Goal: Information Seeking & Learning: Learn about a topic

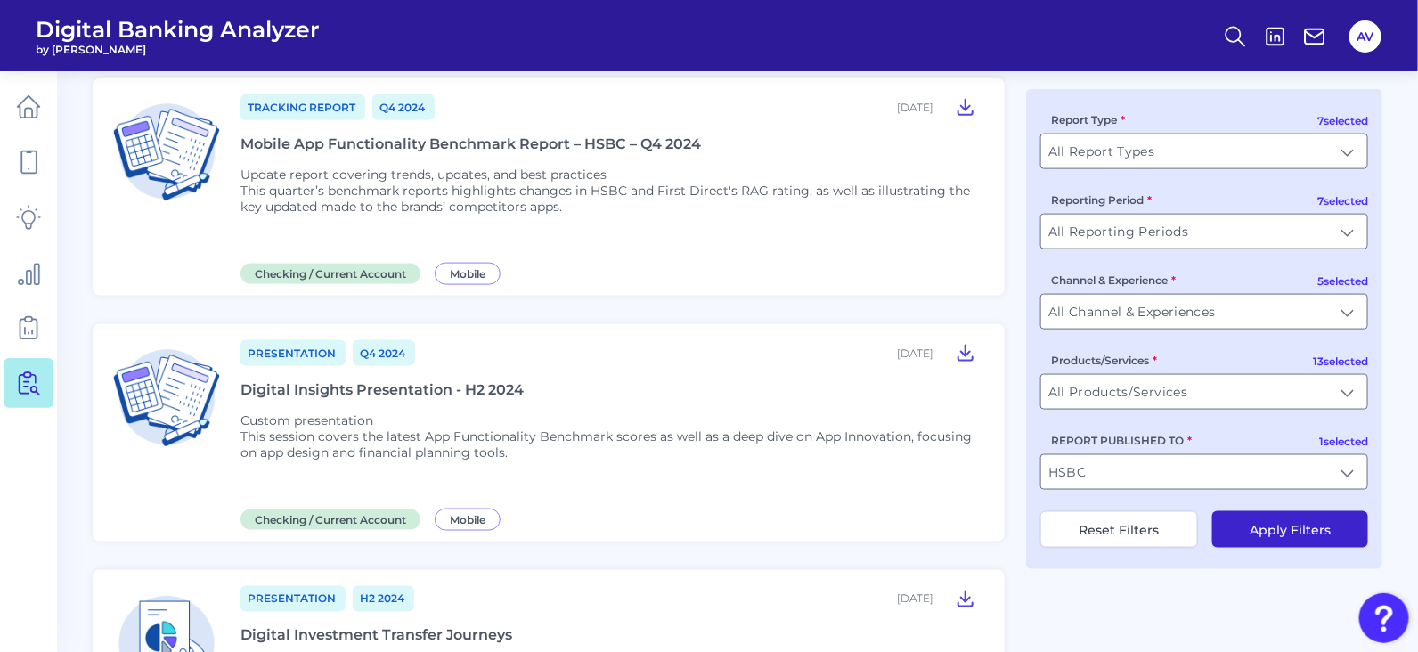
scroll to position [928, 0]
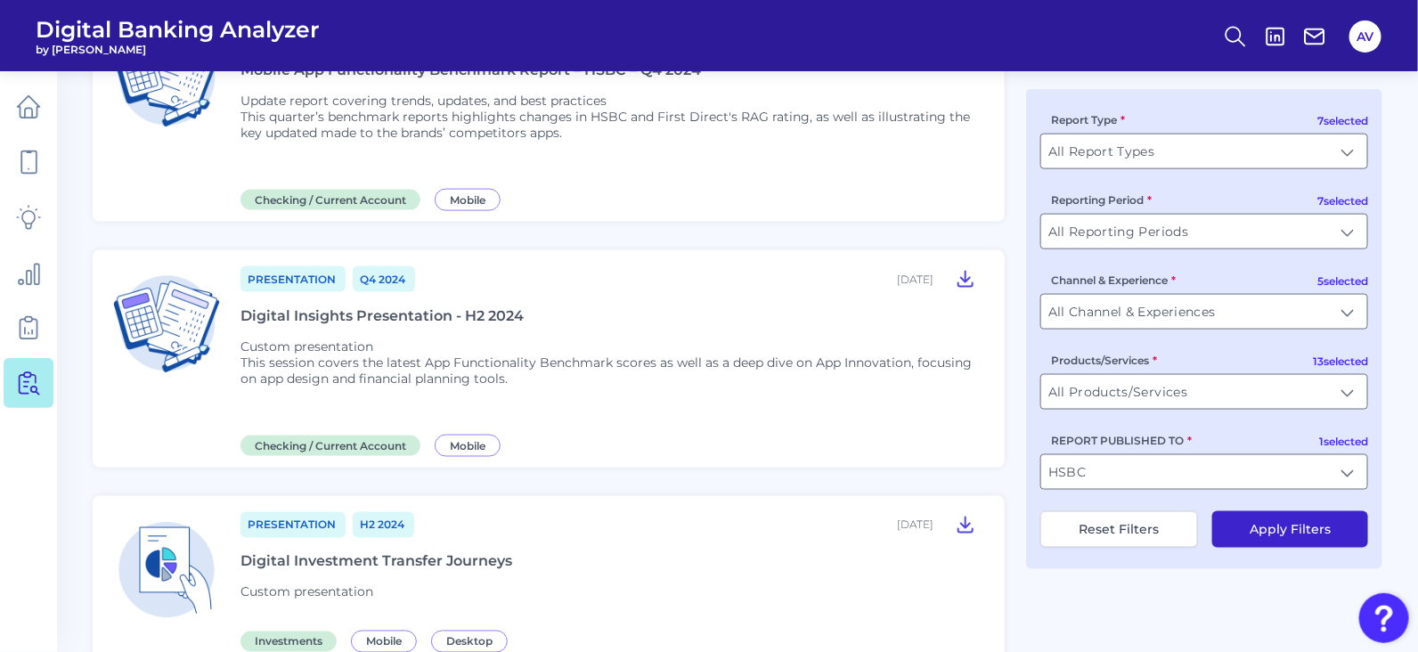
click at [386, 307] on div "Digital Insights Presentation - H2 2024" at bounding box center [382, 315] width 283 height 17
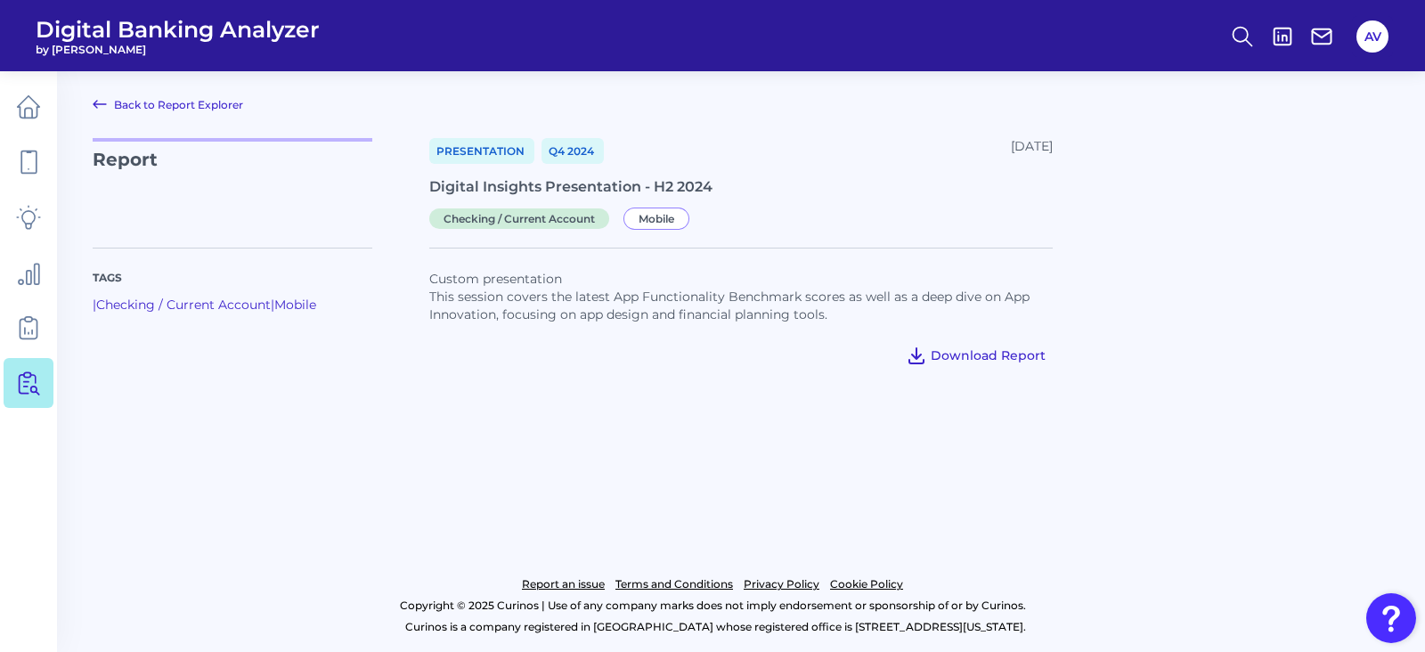
click at [982, 362] on span "Download Report" at bounding box center [988, 355] width 115 height 16
click at [5, 162] on link at bounding box center [29, 162] width 50 height 50
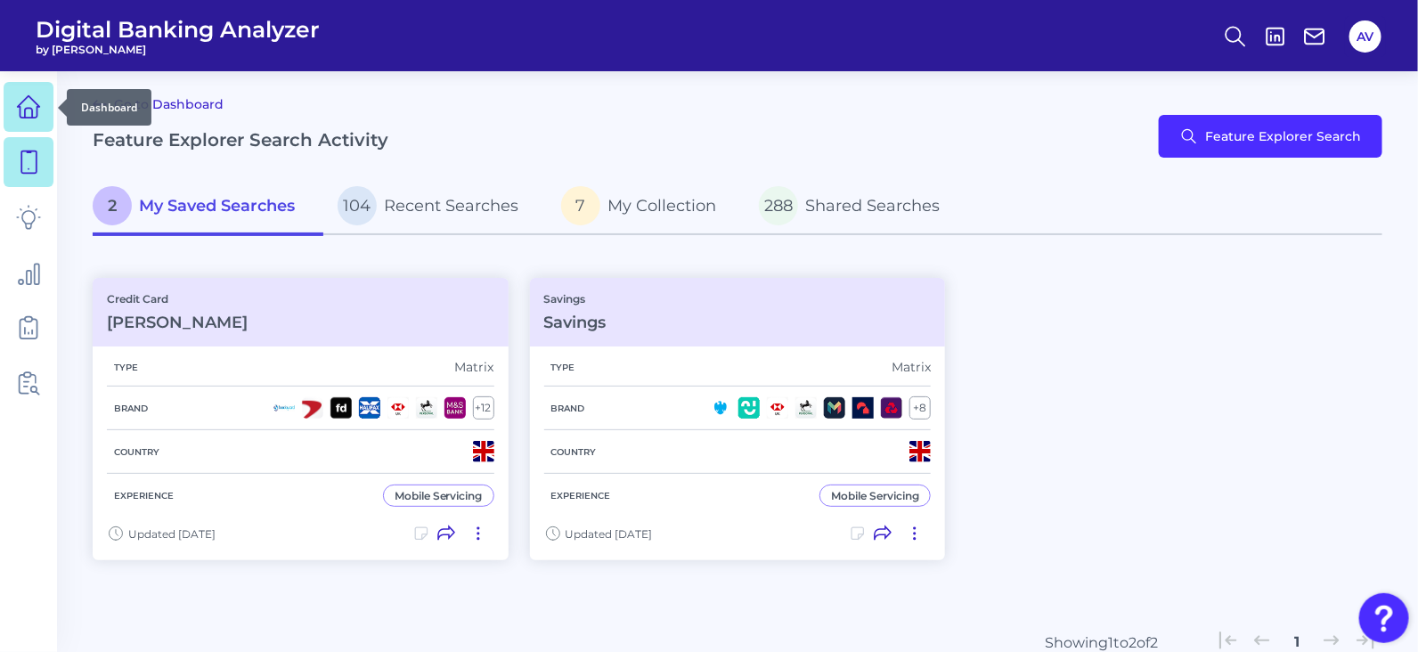
click at [29, 118] on icon at bounding box center [28, 106] width 25 height 25
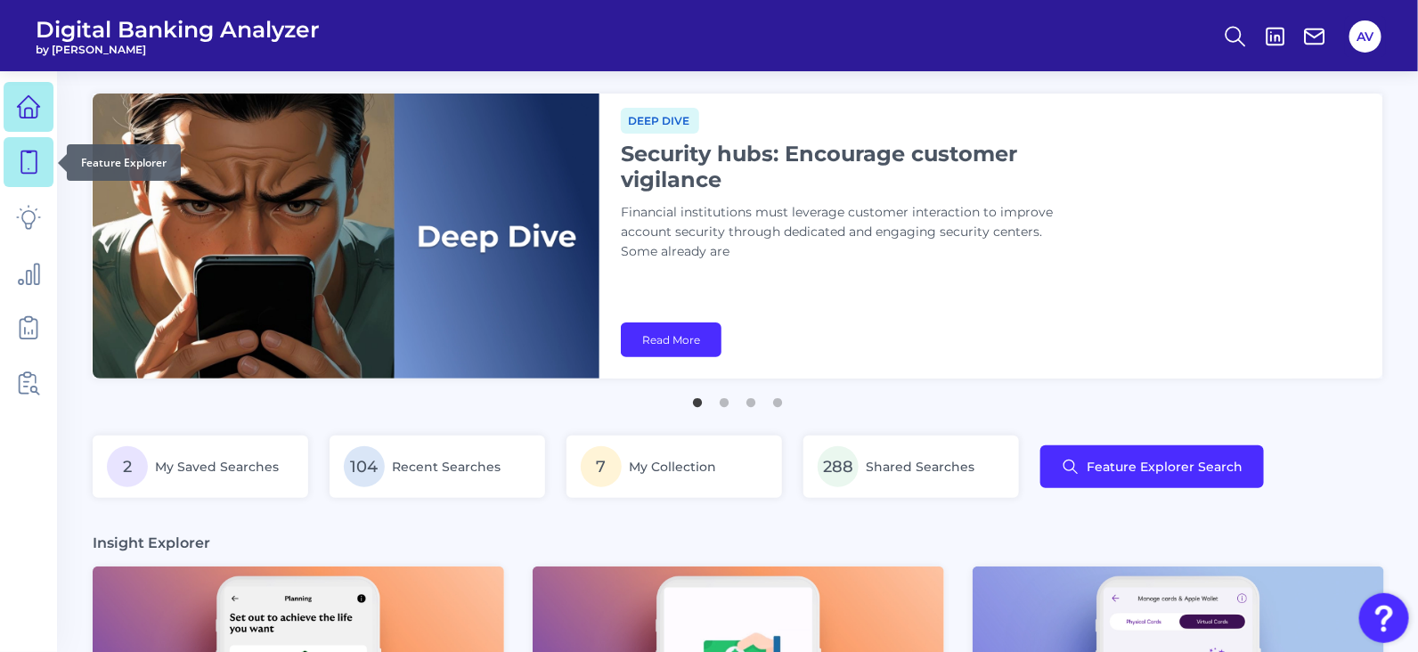
click at [37, 184] on link at bounding box center [29, 162] width 50 height 50
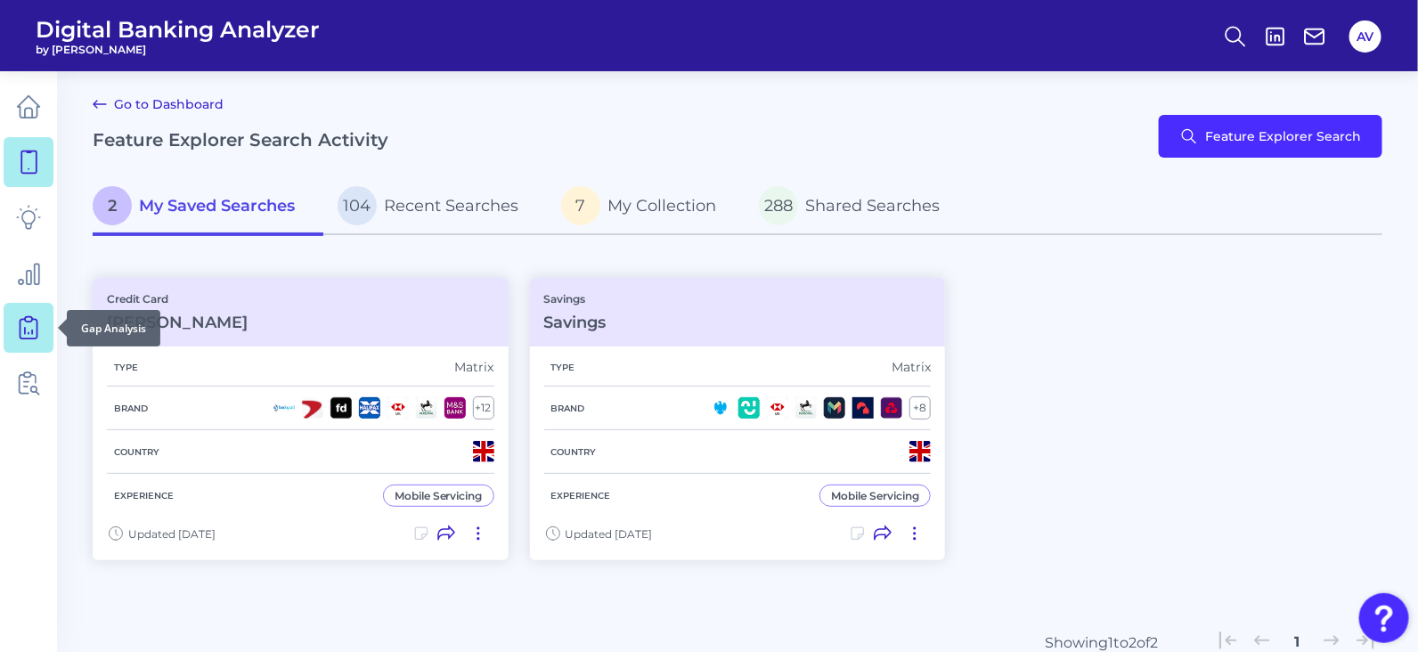
click at [39, 332] on icon at bounding box center [28, 327] width 25 height 25
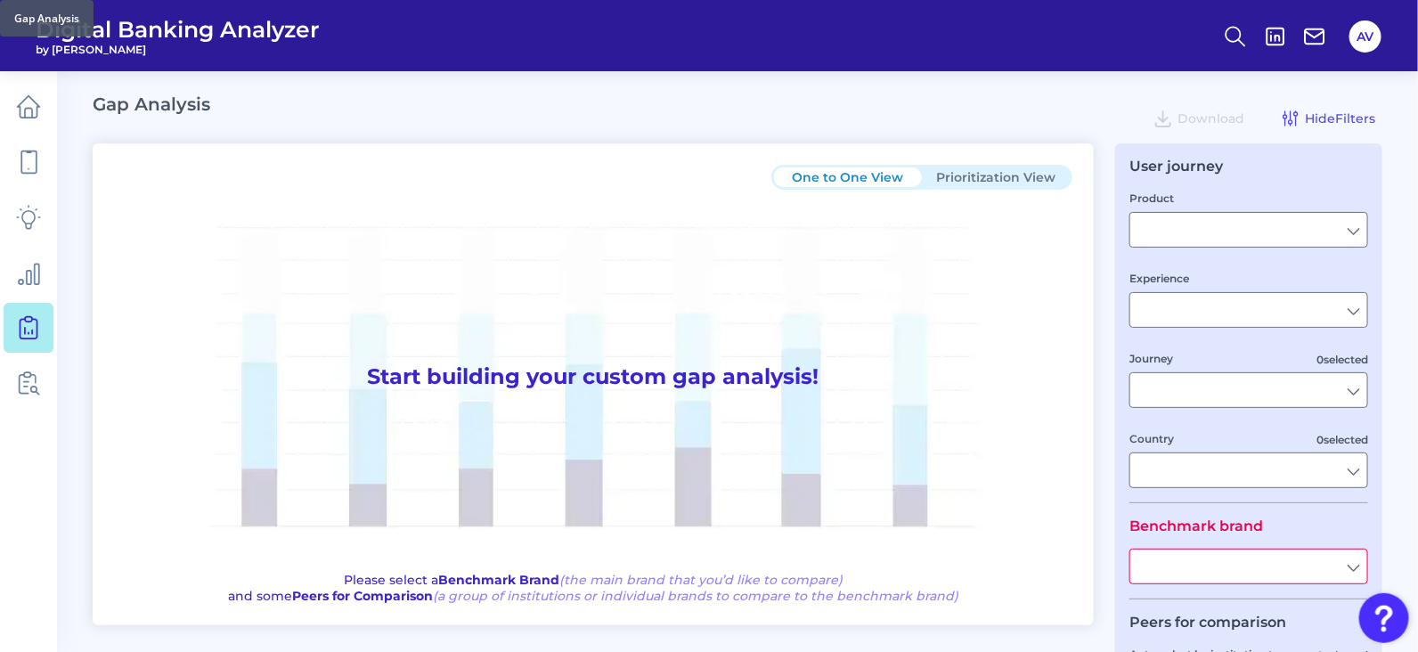
type input "Checking / Current Account"
type input "Mobile Servicing"
type input "Pre-Login Area, New Customer Onboarding, Login & Authentication, Accounts and t…"
type input "[GEOGRAPHIC_DATA]"
type input "All Select individual brands"
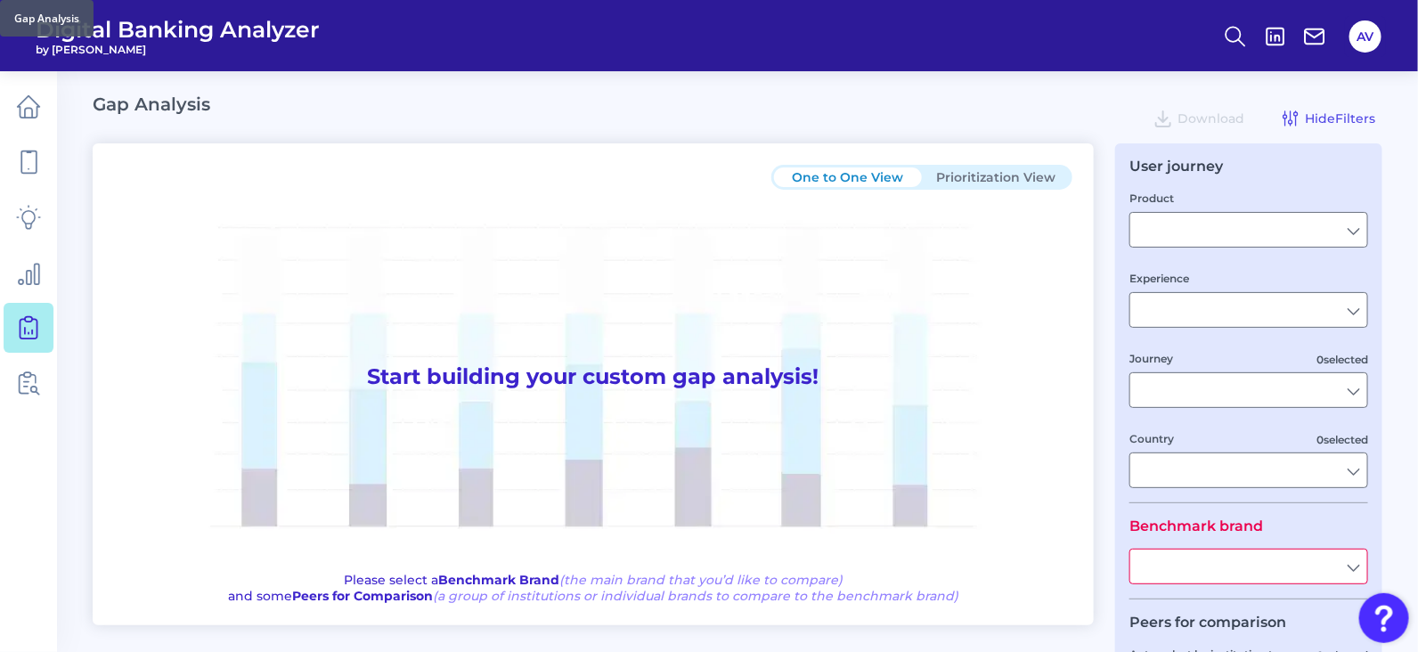
type input "All Journeys"
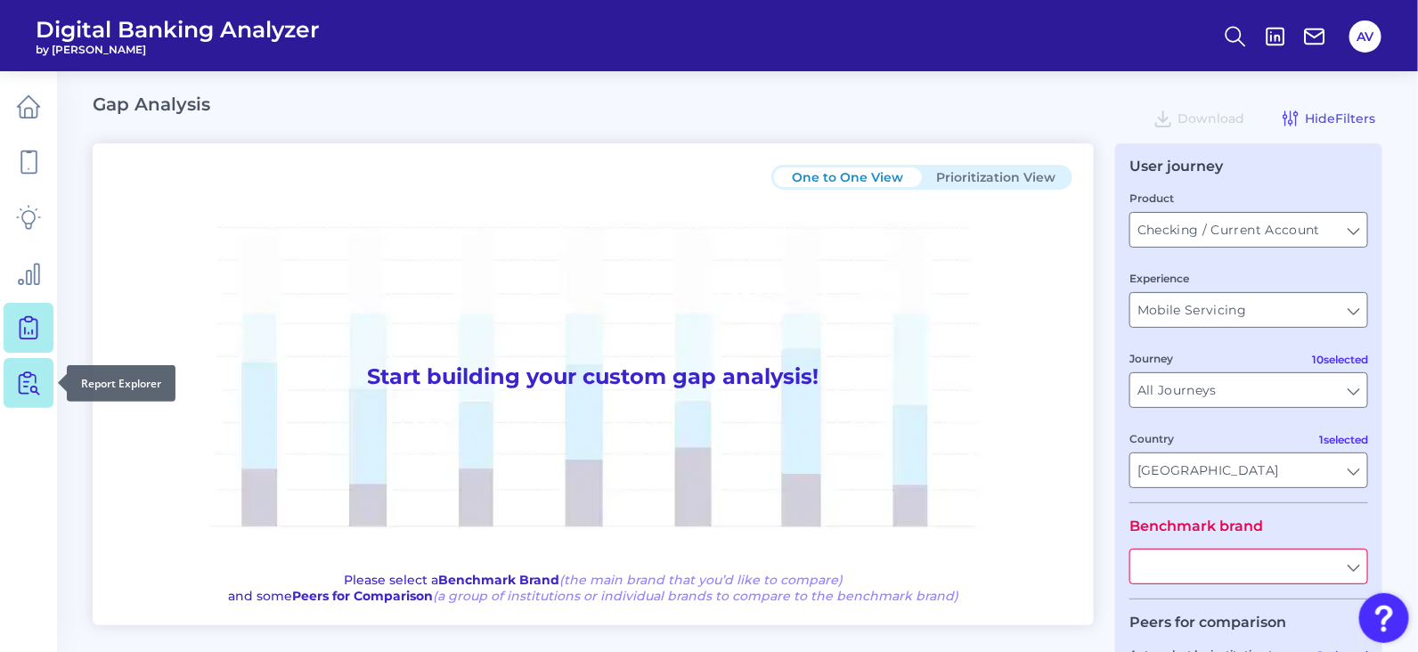
click at [42, 371] on link at bounding box center [29, 383] width 50 height 50
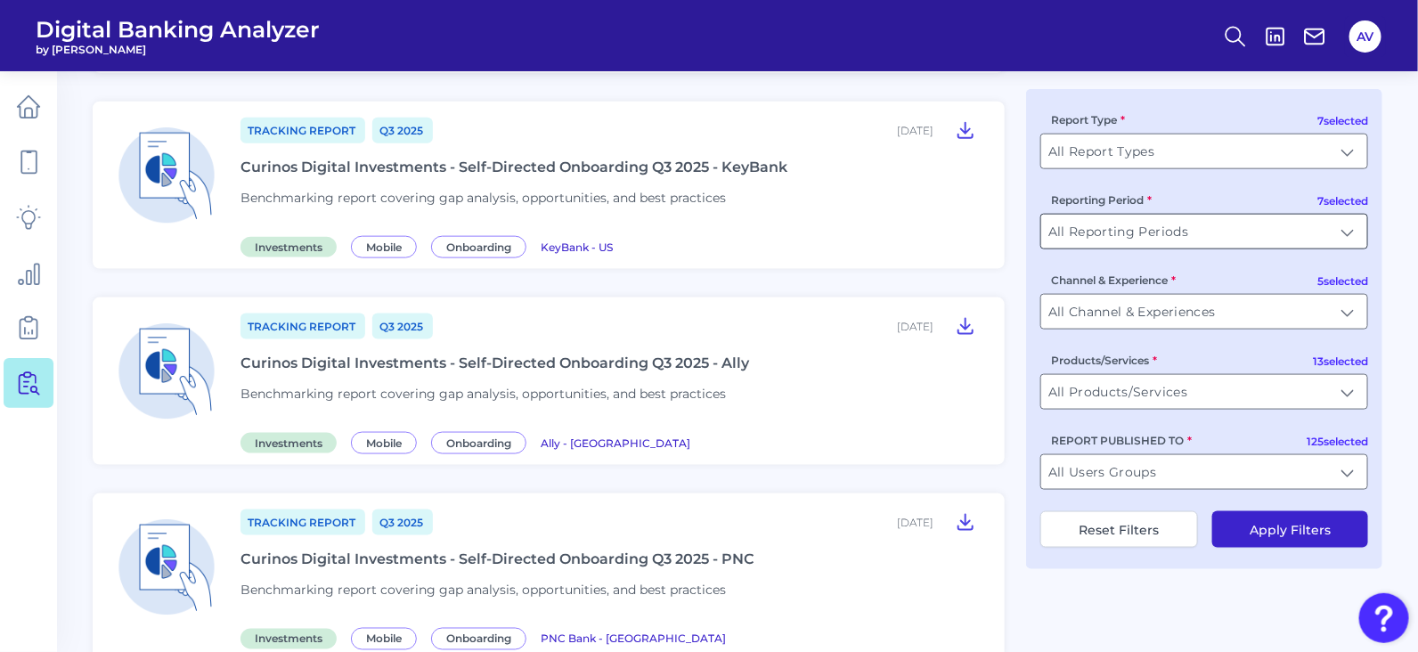
scroll to position [1633, 0]
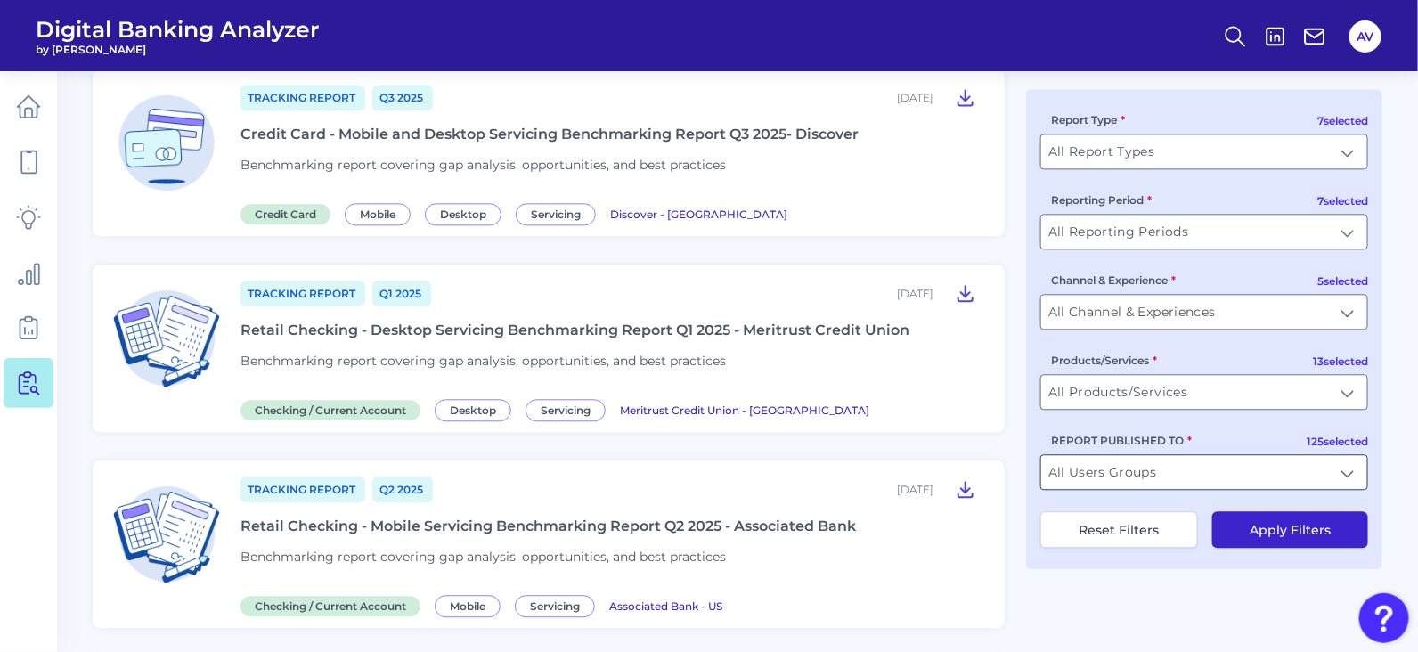
click at [1198, 478] on input "All Users Groups" at bounding box center [1204, 472] width 326 height 34
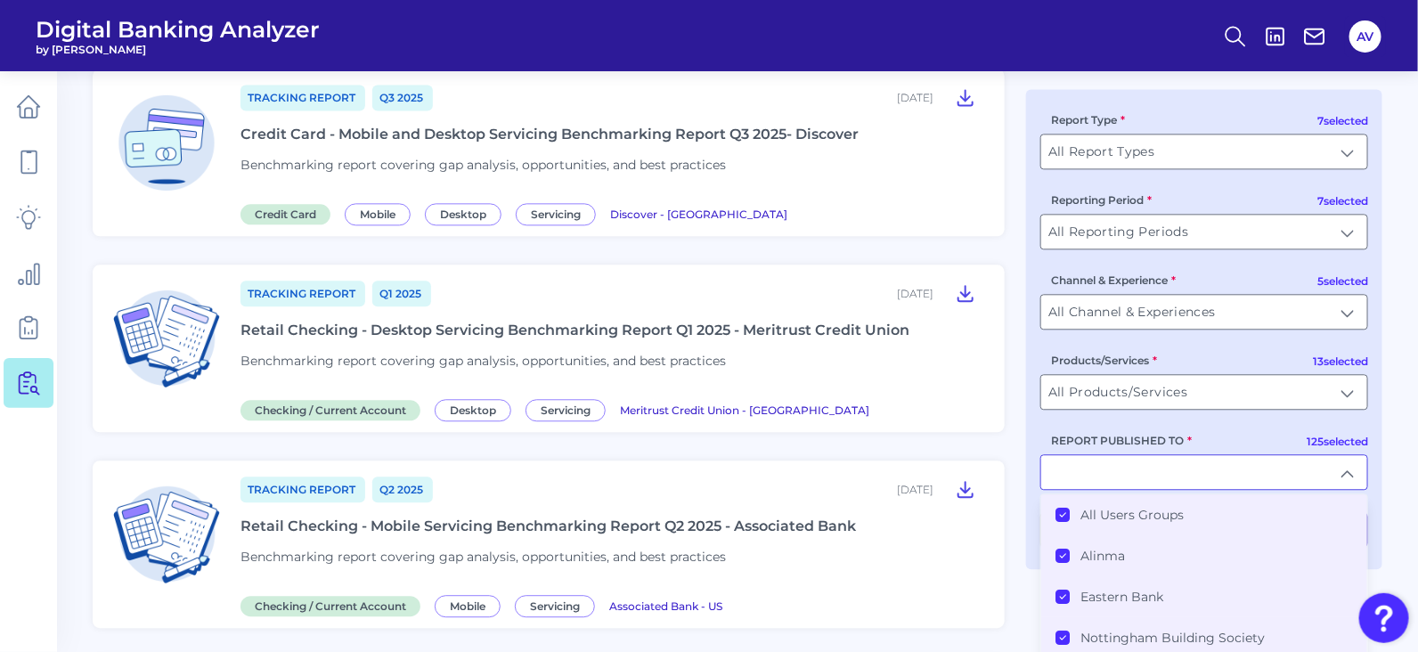
click at [1065, 512] on Groups "All Users Groups" at bounding box center [1063, 515] width 14 height 14
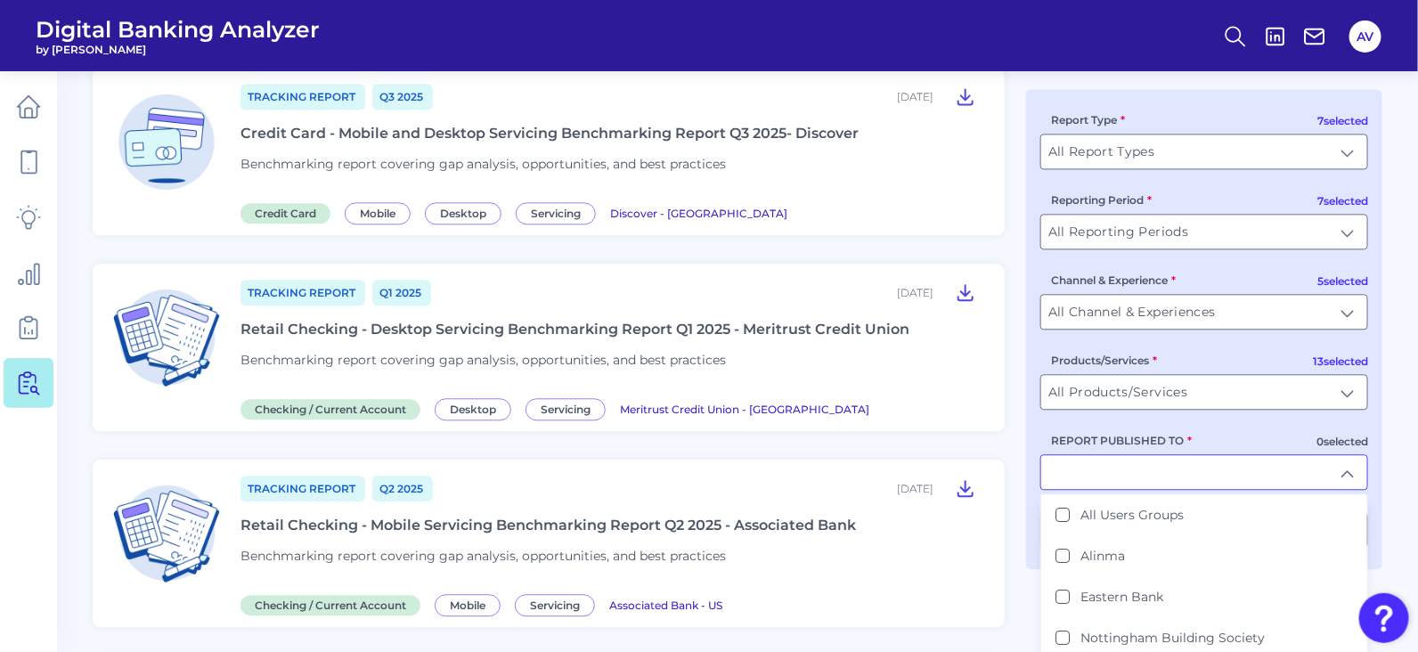
click at [1105, 473] on input "REPORT PUBLISHED TO" at bounding box center [1204, 472] width 326 height 34
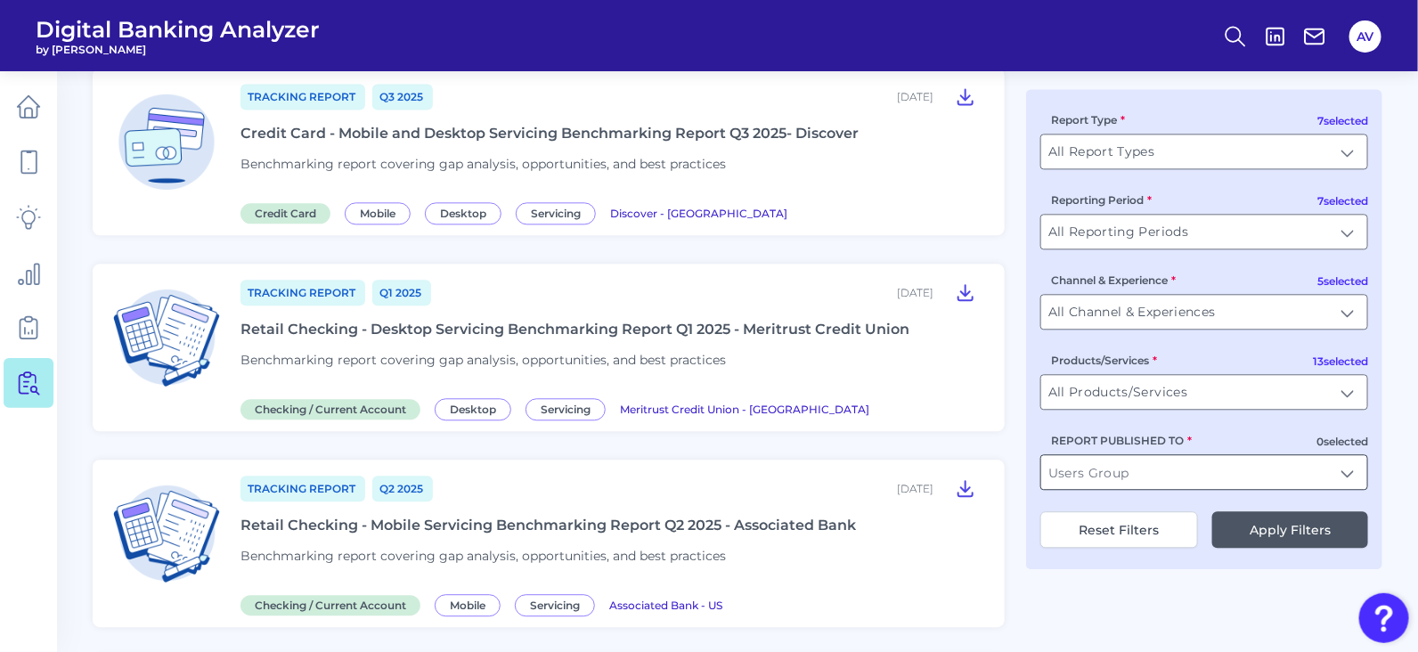
click at [1105, 473] on input "REPORT PUBLISHED TO" at bounding box center [1204, 472] width 326 height 34
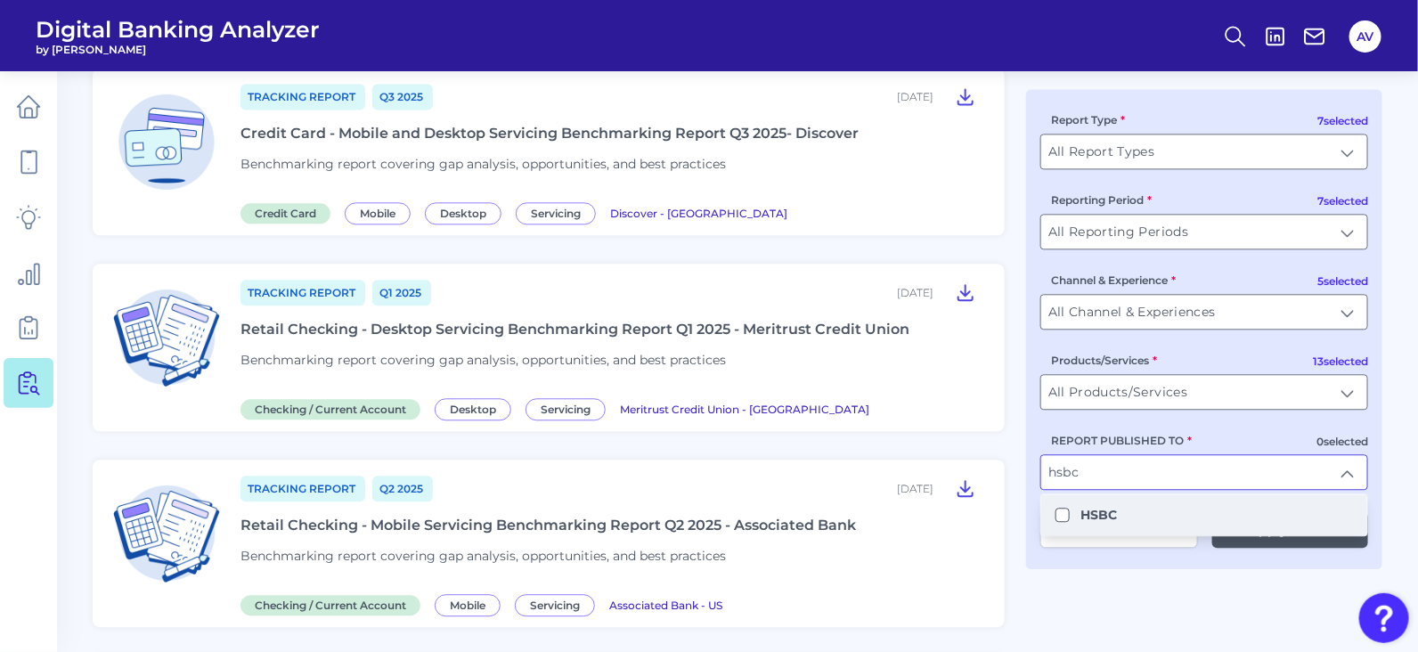
click at [1081, 521] on b "HSBC" at bounding box center [1099, 515] width 37 height 16
type input "HSBC"
click at [1288, 541] on button "Apply Filters" at bounding box center [1290, 529] width 156 height 37
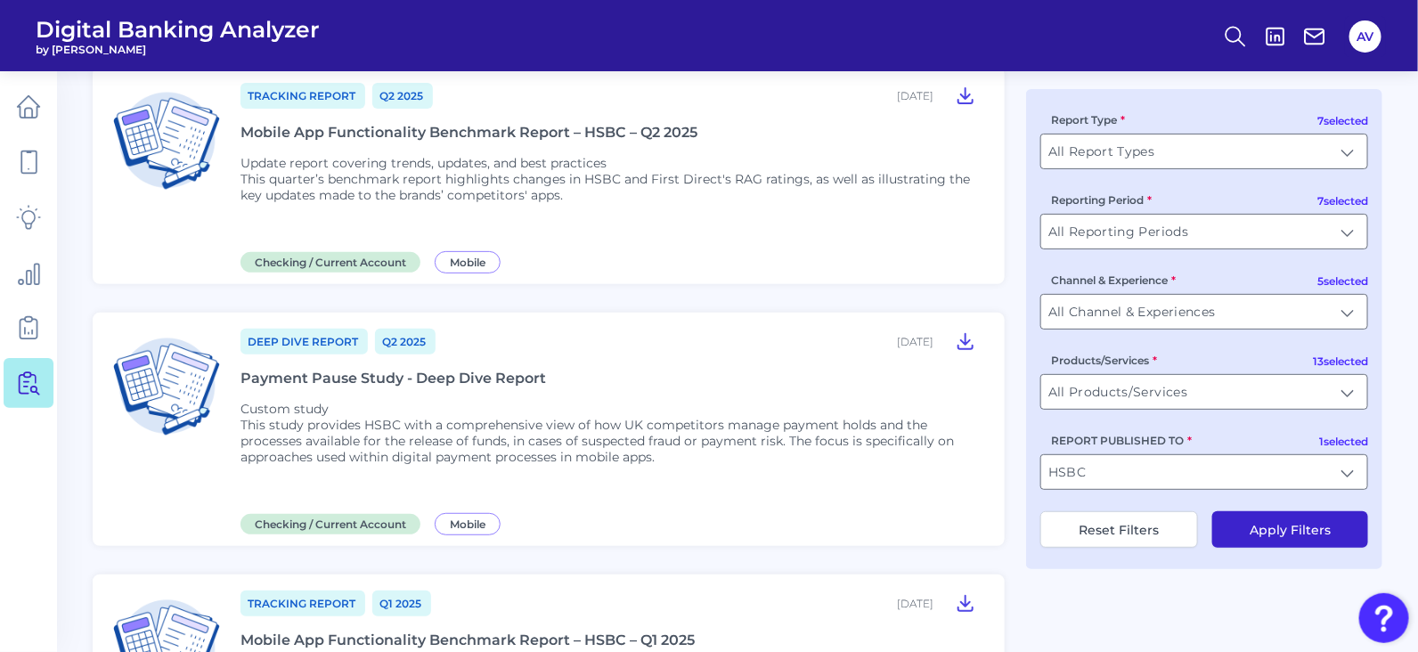
scroll to position [1, 0]
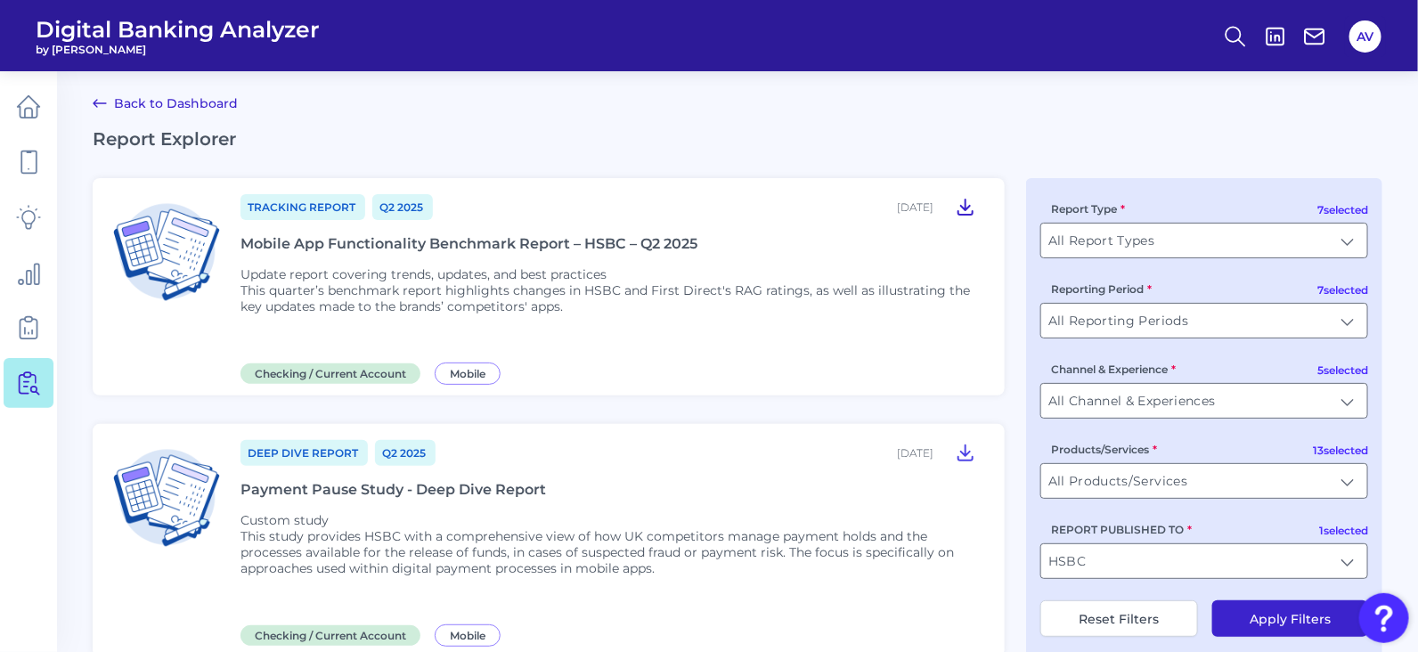
click at [967, 210] on icon at bounding box center [965, 206] width 21 height 21
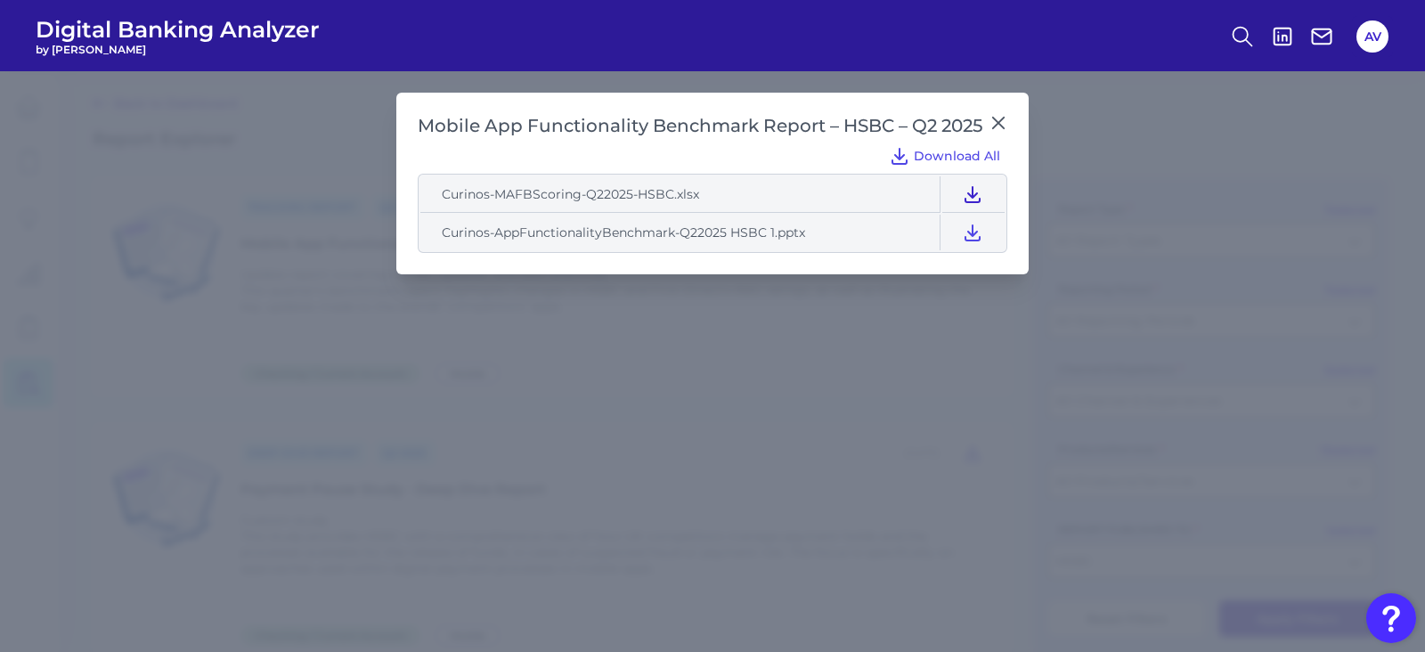
click at [976, 193] on icon at bounding box center [973, 194] width 14 height 15
click at [971, 229] on icon at bounding box center [972, 232] width 21 height 21
click at [999, 126] on icon at bounding box center [999, 123] width 18 height 18
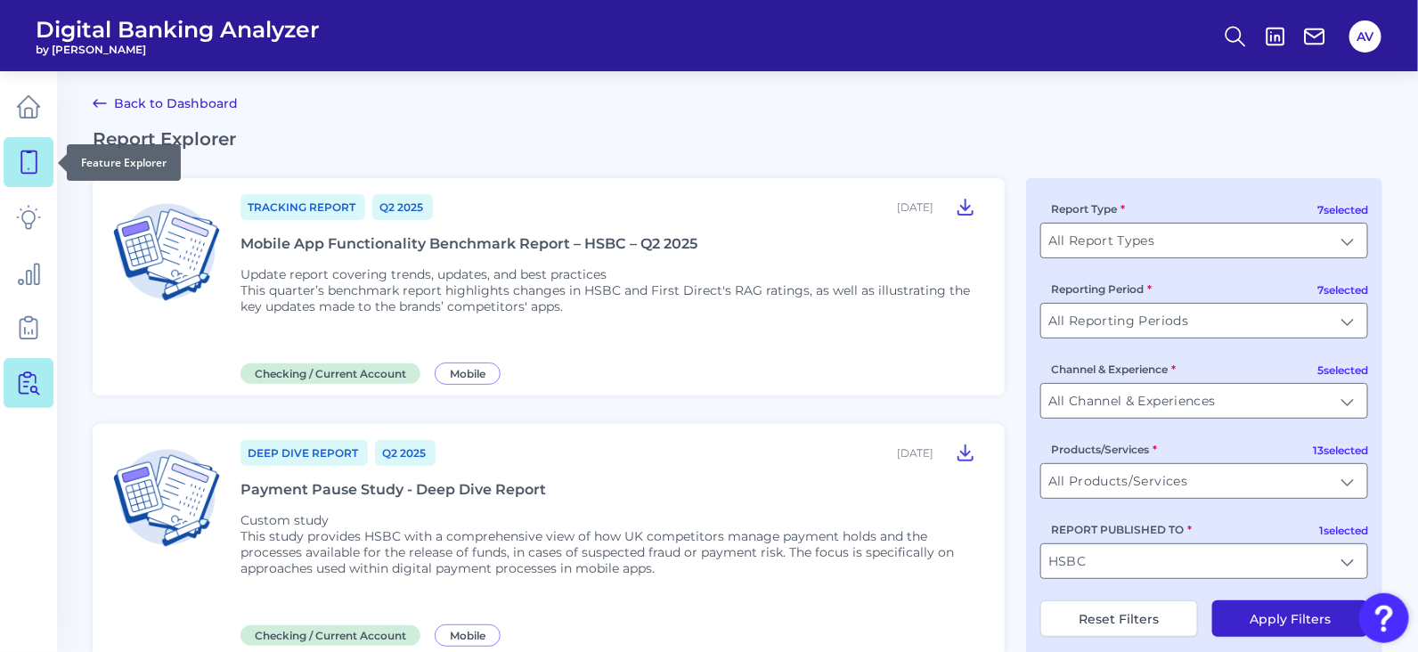
click at [4, 167] on link at bounding box center [29, 162] width 50 height 50
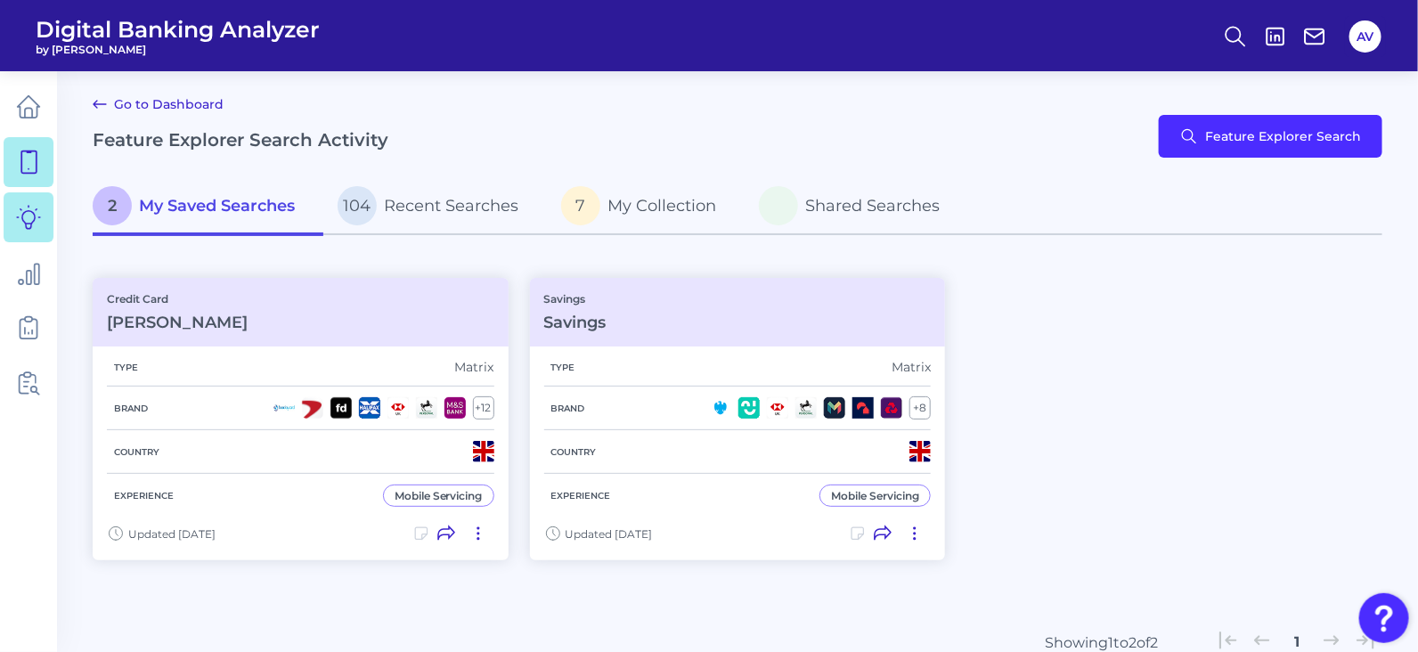
click at [7, 214] on link at bounding box center [29, 217] width 50 height 50
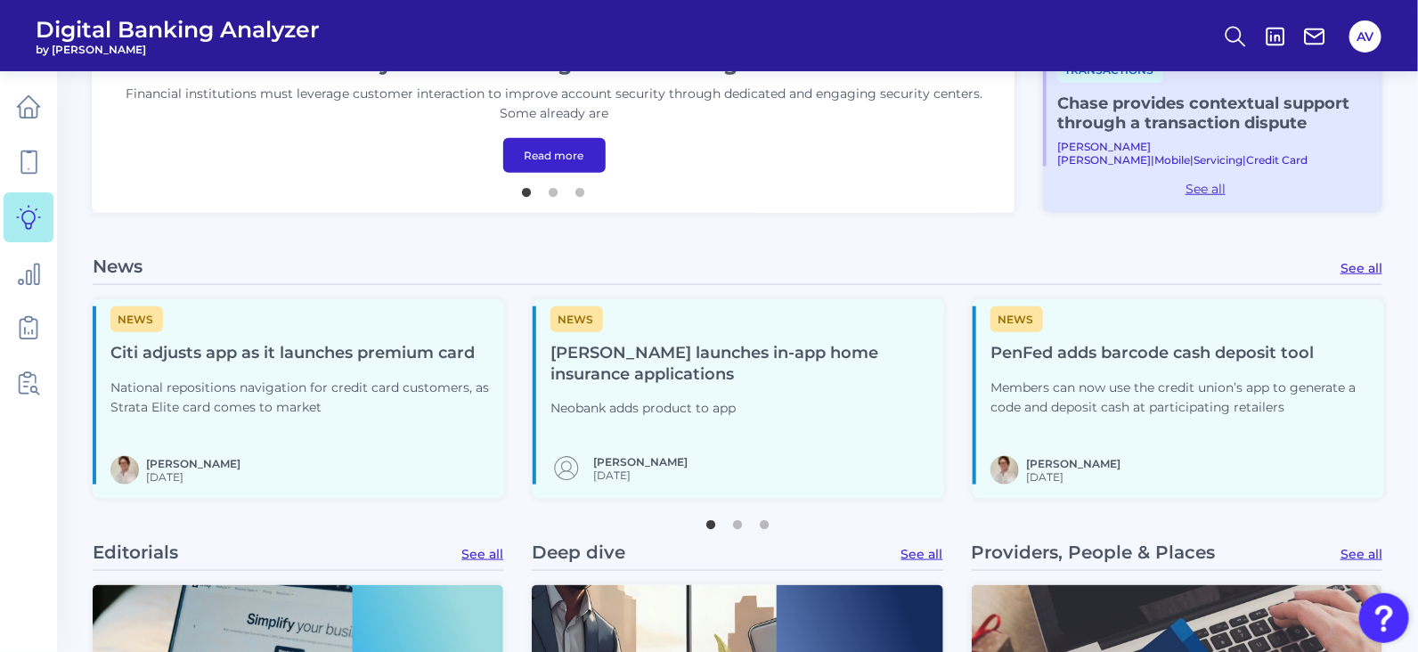
scroll to position [722, 0]
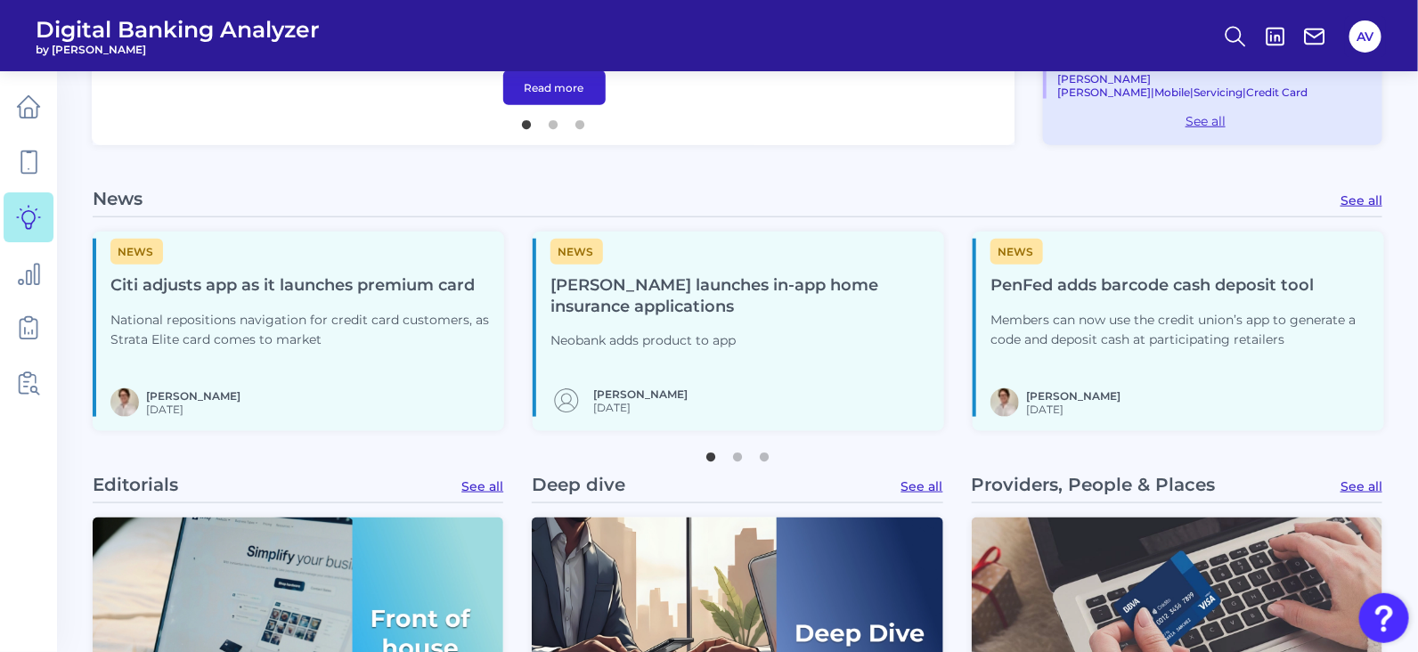
click at [705, 291] on h4 "[PERSON_NAME] launches in-app home insurance applications" at bounding box center [740, 296] width 379 height 43
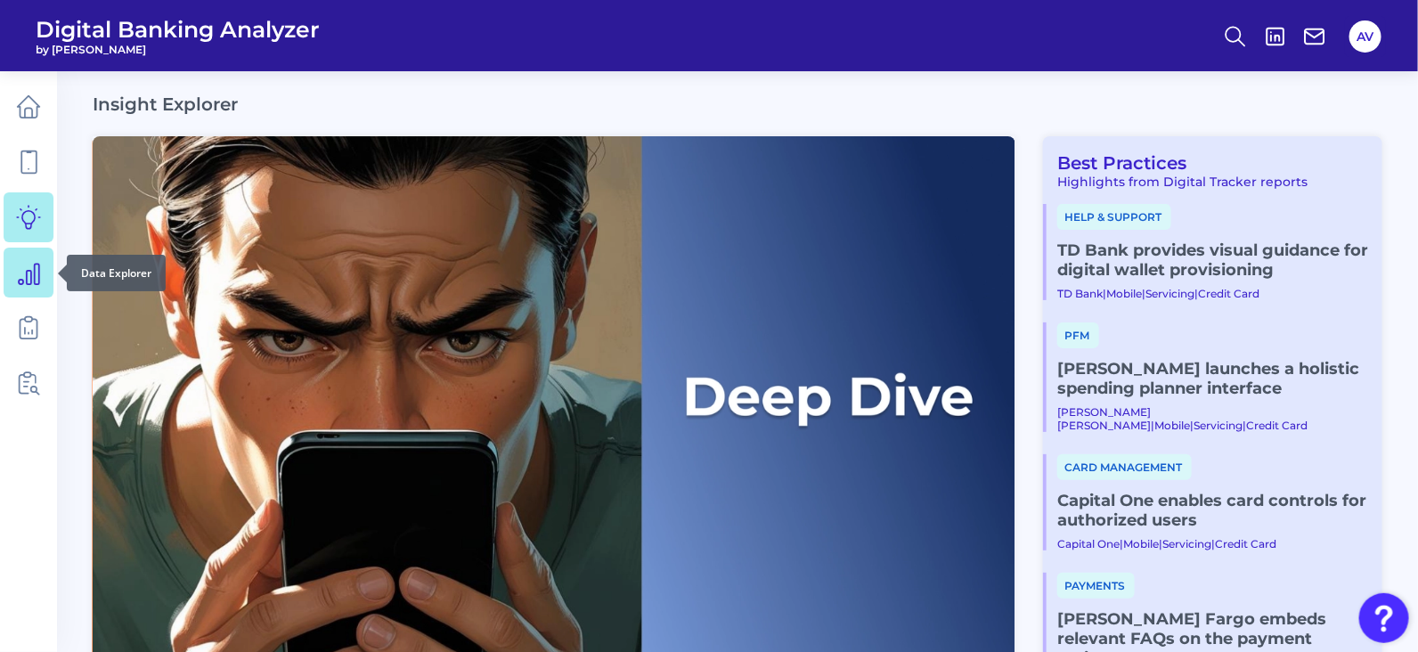
click at [30, 273] on icon at bounding box center [29, 274] width 20 height 20
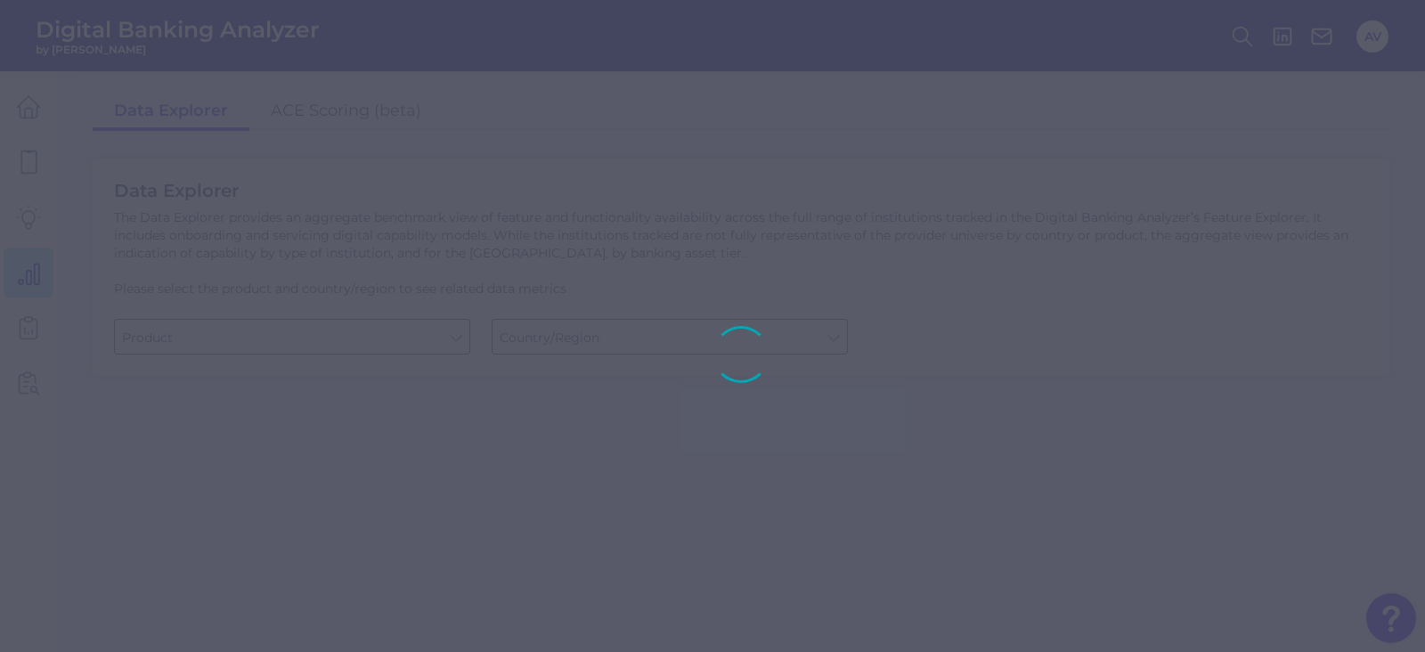
type input "Business Bank Account"
type input "[GEOGRAPHIC_DATA]"
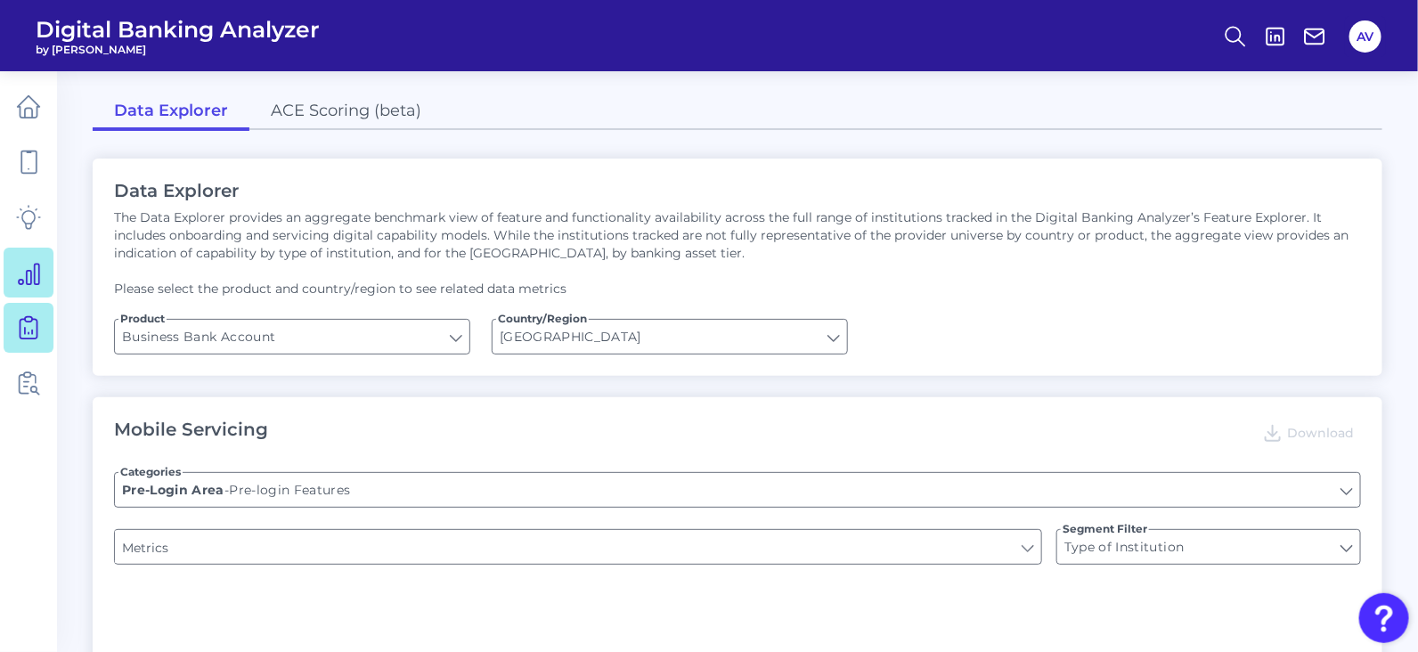
type input "Upon opening the app are users immediately prompted to use Touch/Face ID to log…"
type input "Does it offer third-party single sign on?"
type input "Can you apply for the PRODUCT as a new to brand customer on ANY digital channel?"
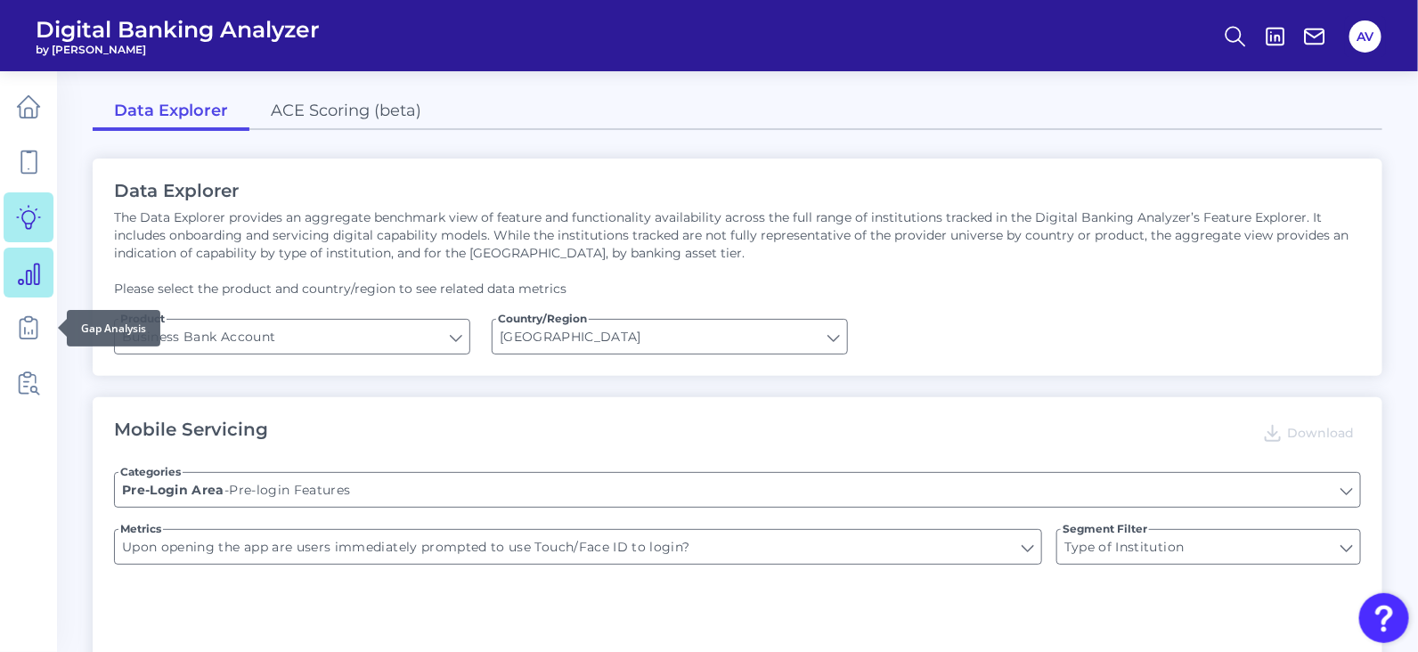
click at [41, 216] on link at bounding box center [29, 217] width 50 height 50
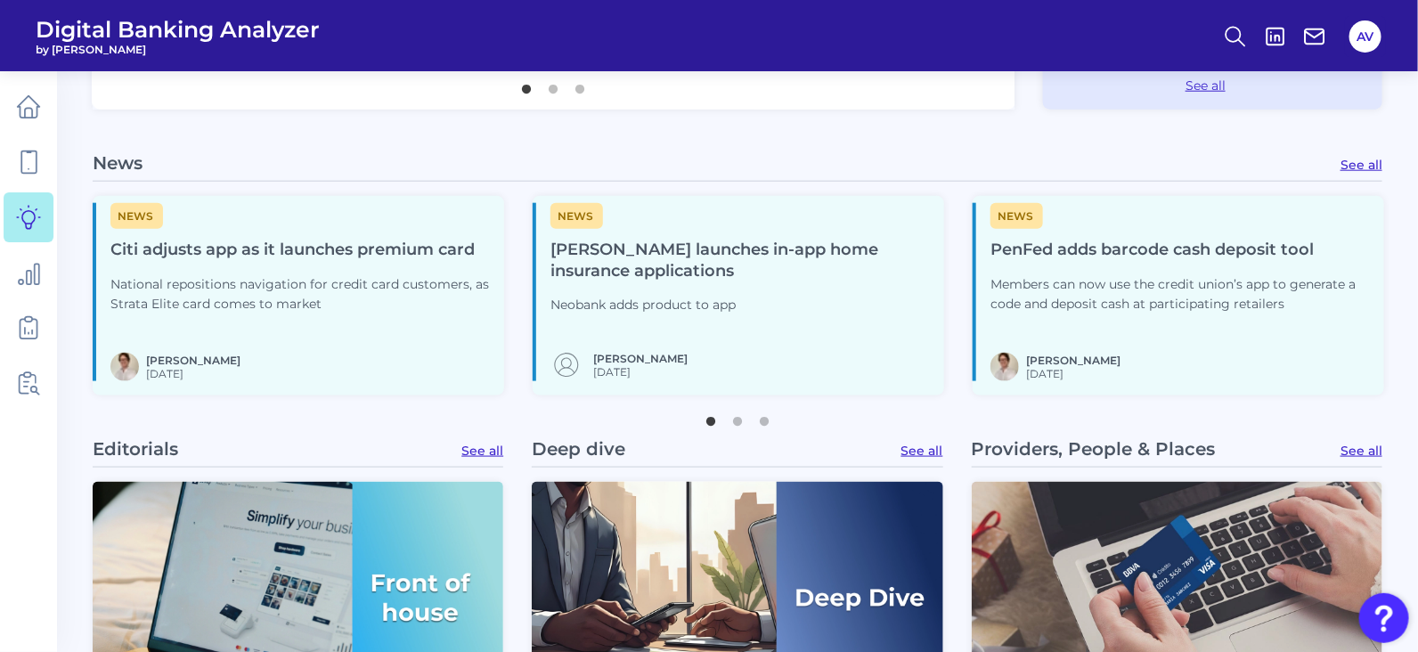
scroll to position [761, 0]
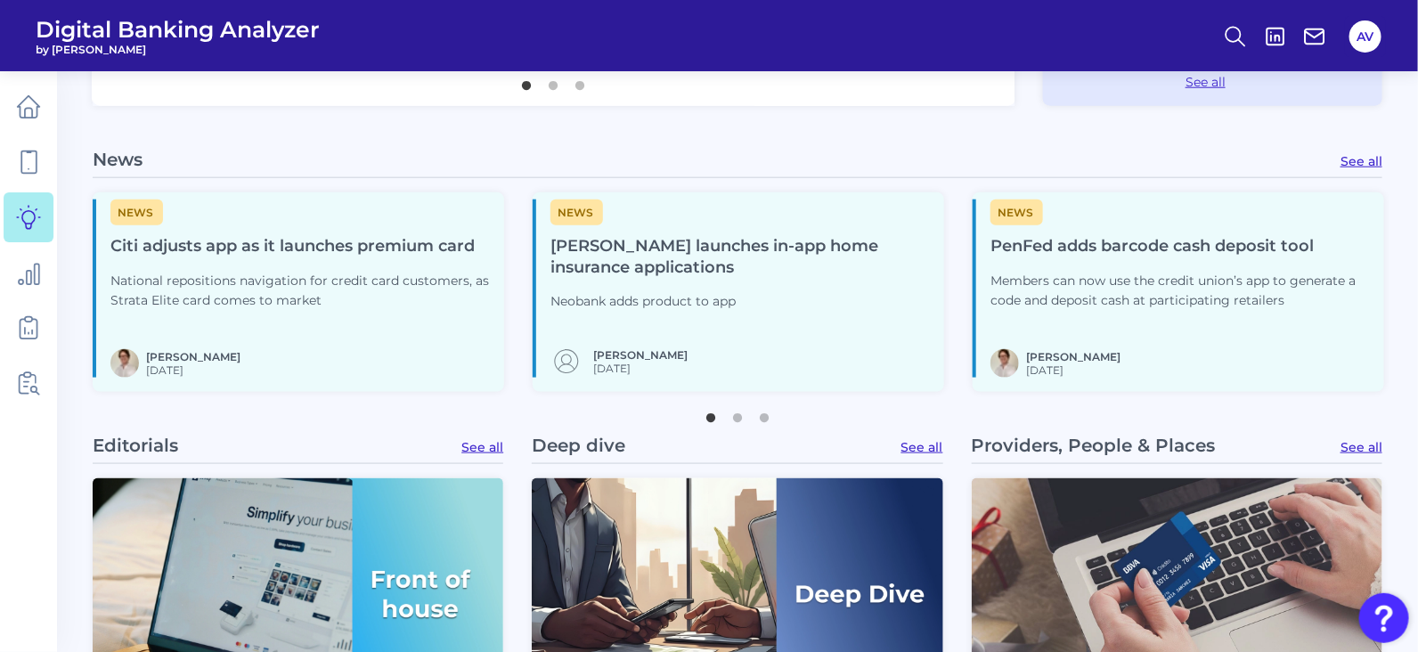
click at [747, 271] on h4 "[PERSON_NAME] launches in-app home insurance applications" at bounding box center [740, 257] width 379 height 43
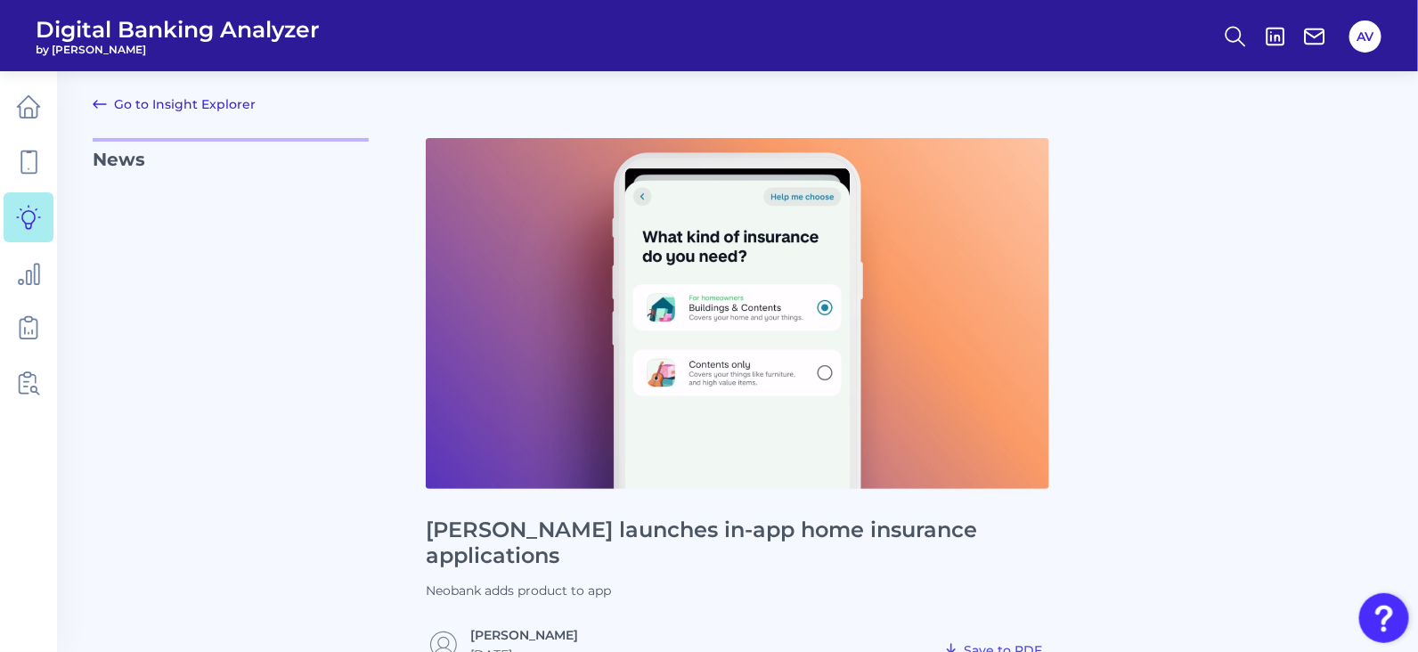
scroll to position [816, 0]
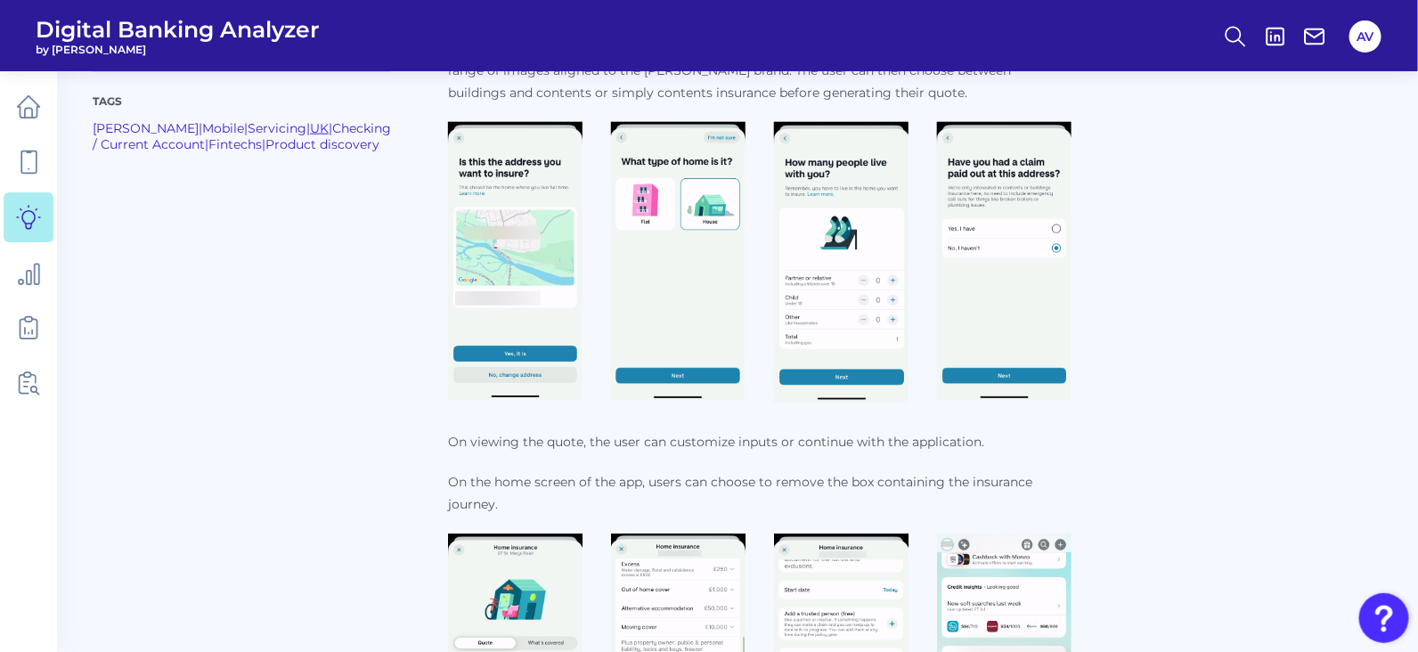
click at [310, 129] on link "UK" at bounding box center [319, 128] width 19 height 16
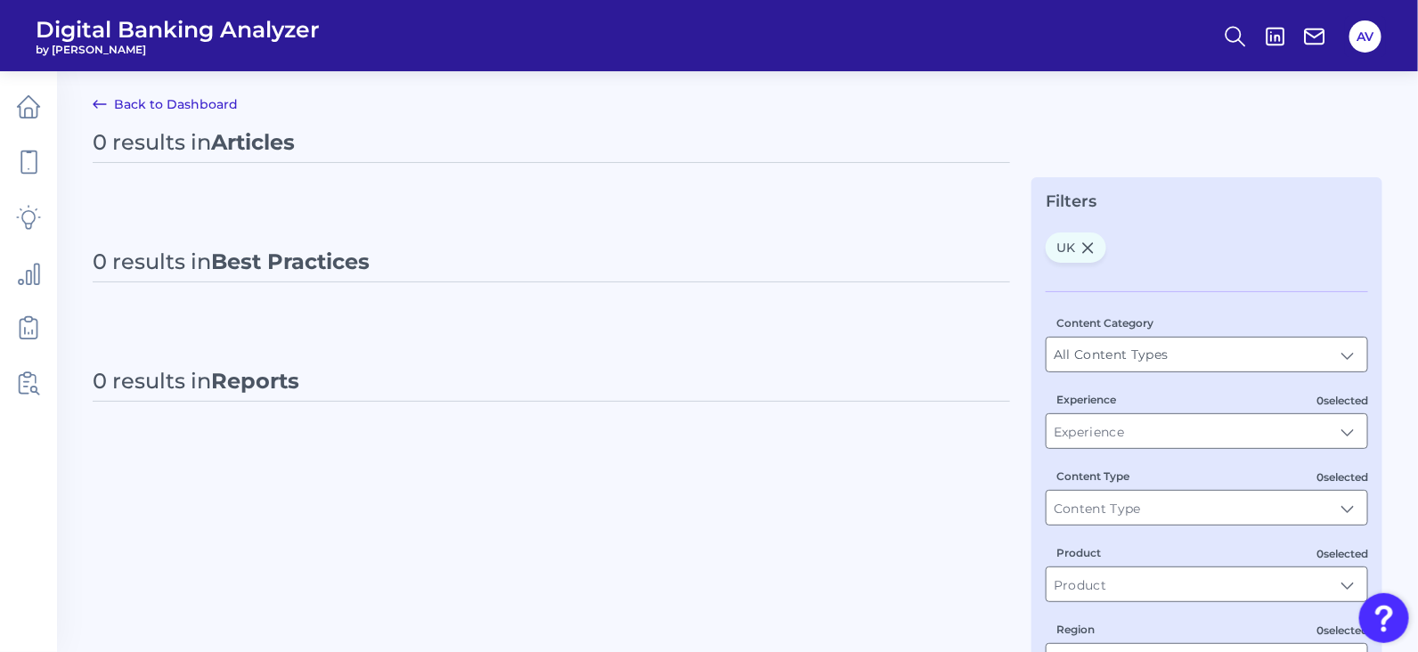
type input "UK"
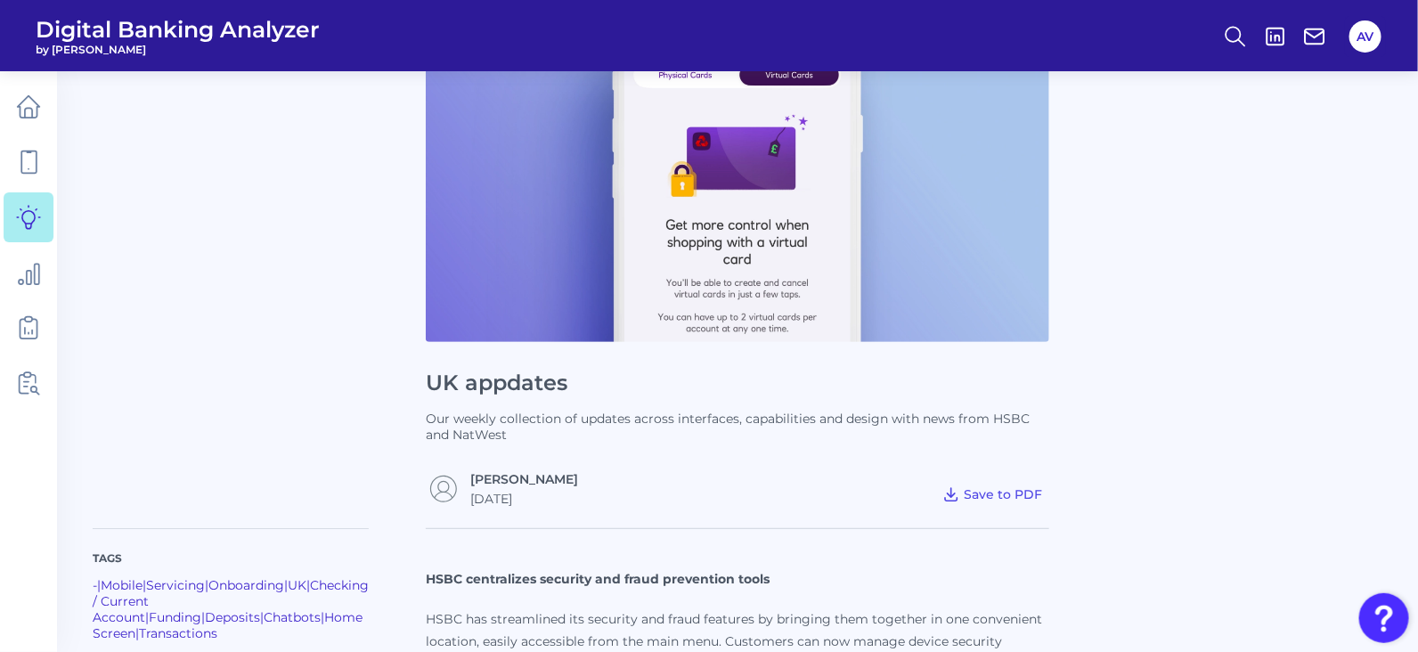
scroll to position [124, 0]
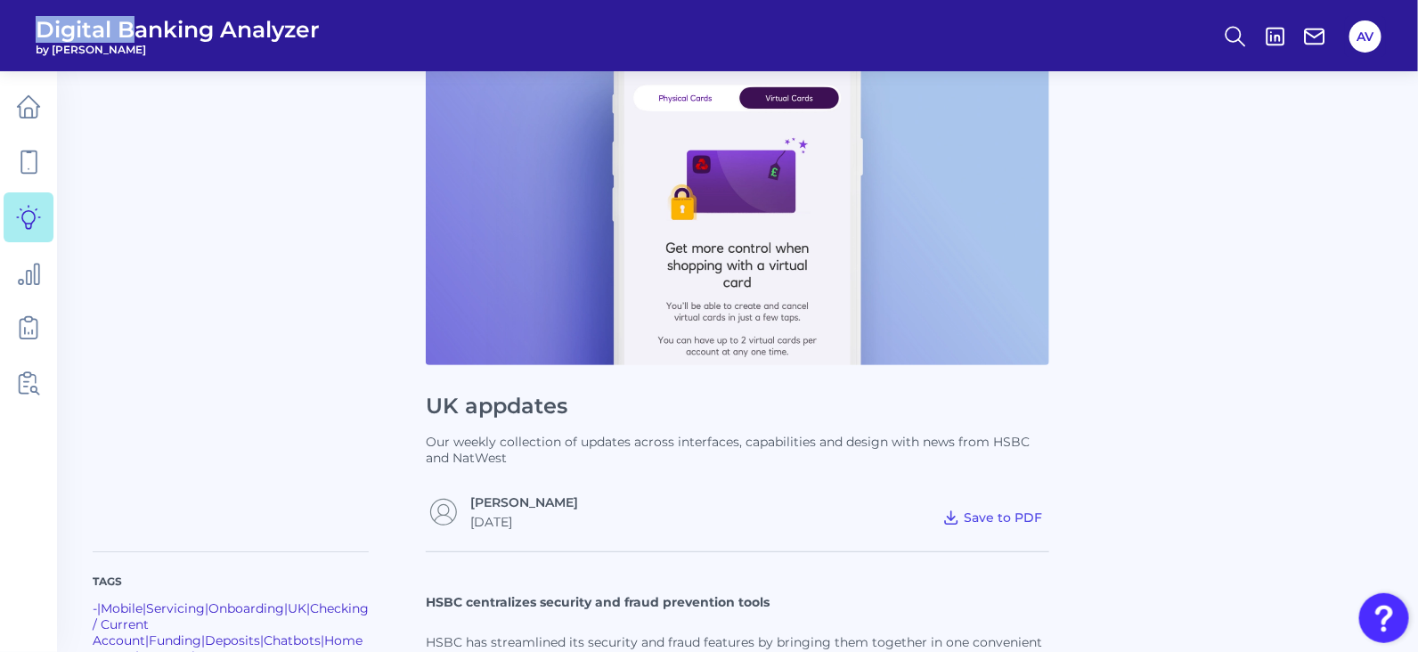
drag, startPoint x: 31, startPoint y: 15, endPoint x: 140, endPoint y: 34, distance: 110.3
click at [140, 34] on header "Digital Banking Analyzer by [PERSON_NAME] AV" at bounding box center [709, 35] width 1418 height 71
click at [345, 358] on p "News" at bounding box center [231, 272] width 276 height 516
